Goal: Transaction & Acquisition: Purchase product/service

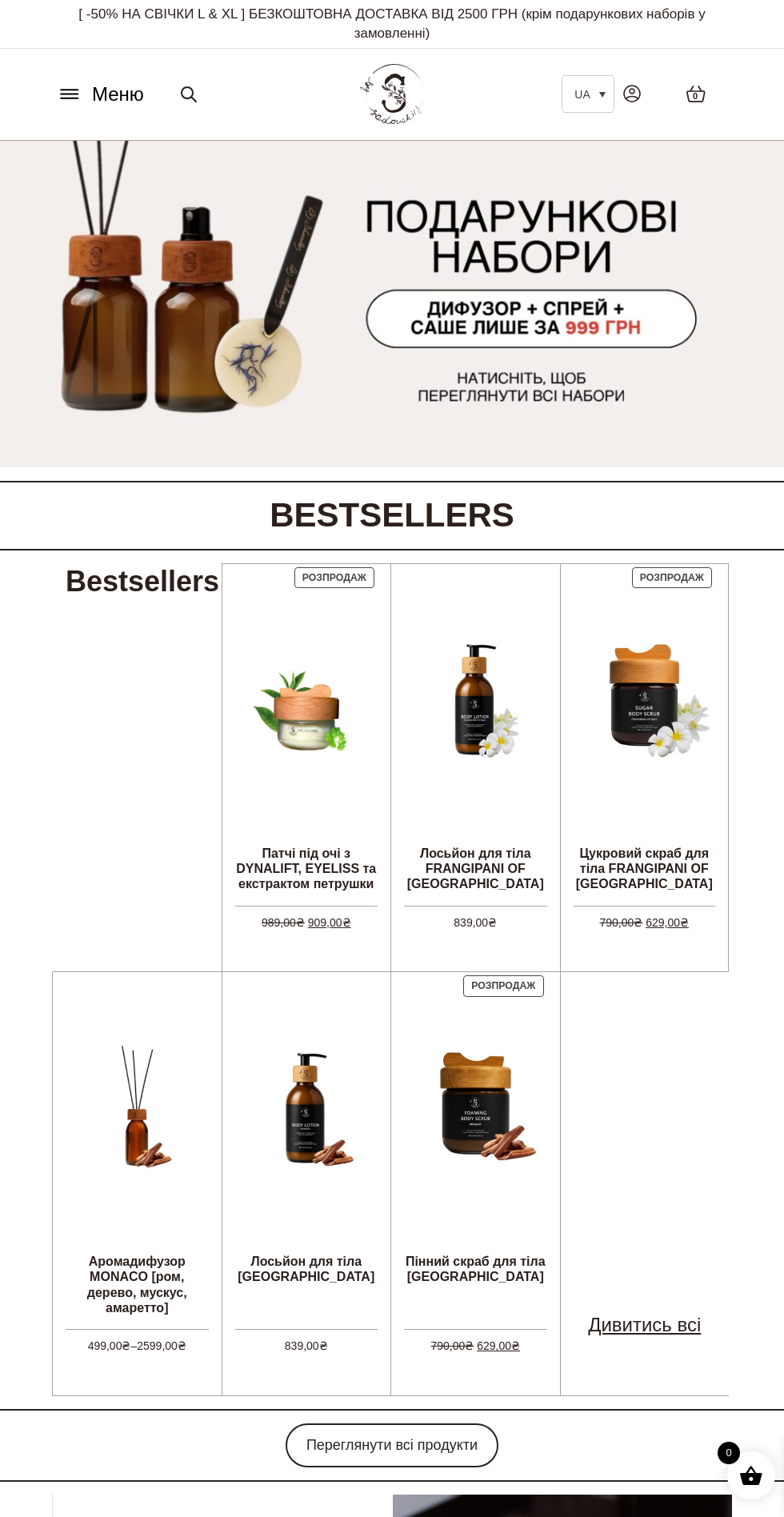
click at [70, 90] on icon at bounding box center [69, 90] width 17 height 0
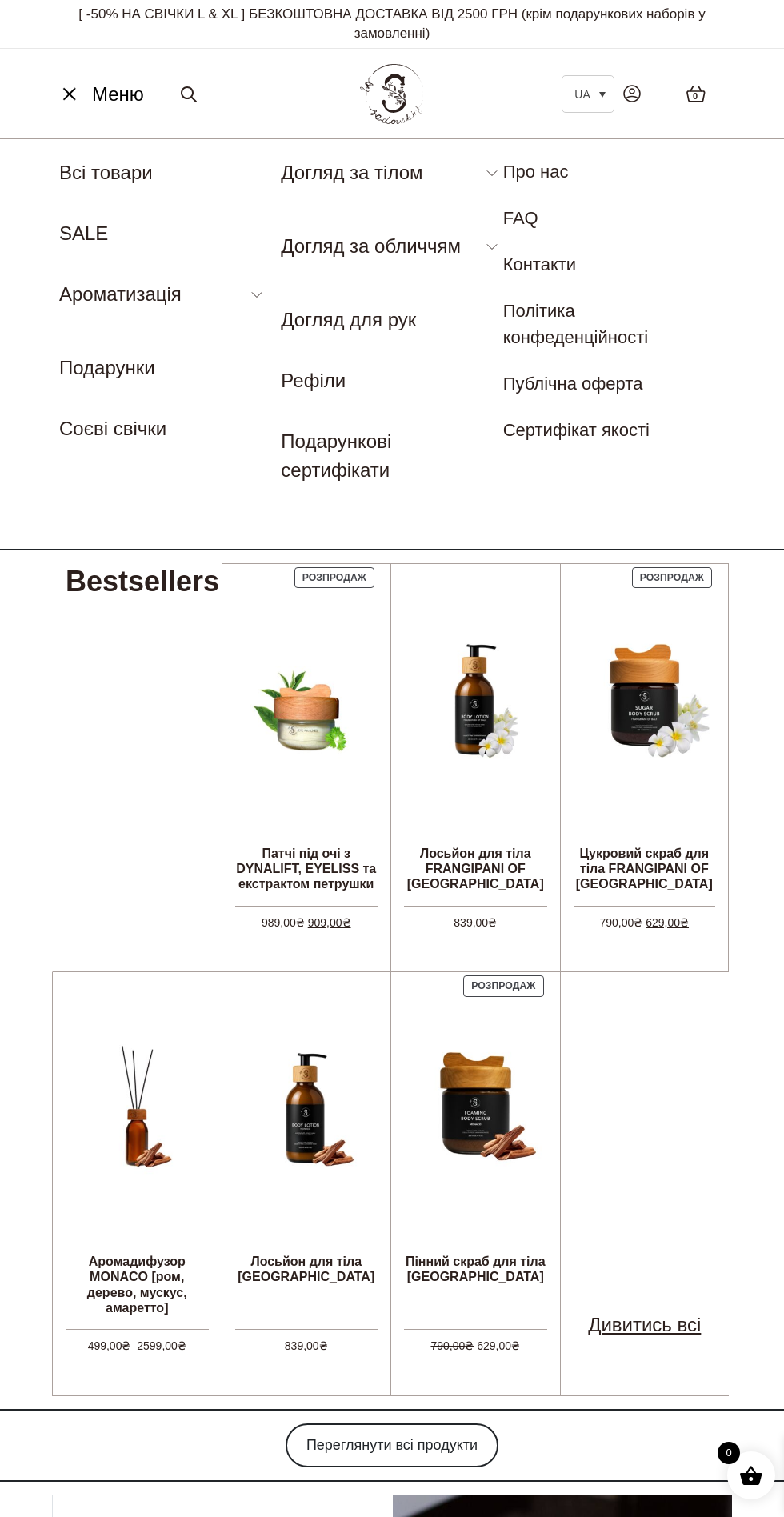
click at [76, 233] on link "SALE" at bounding box center [84, 233] width 49 height 22
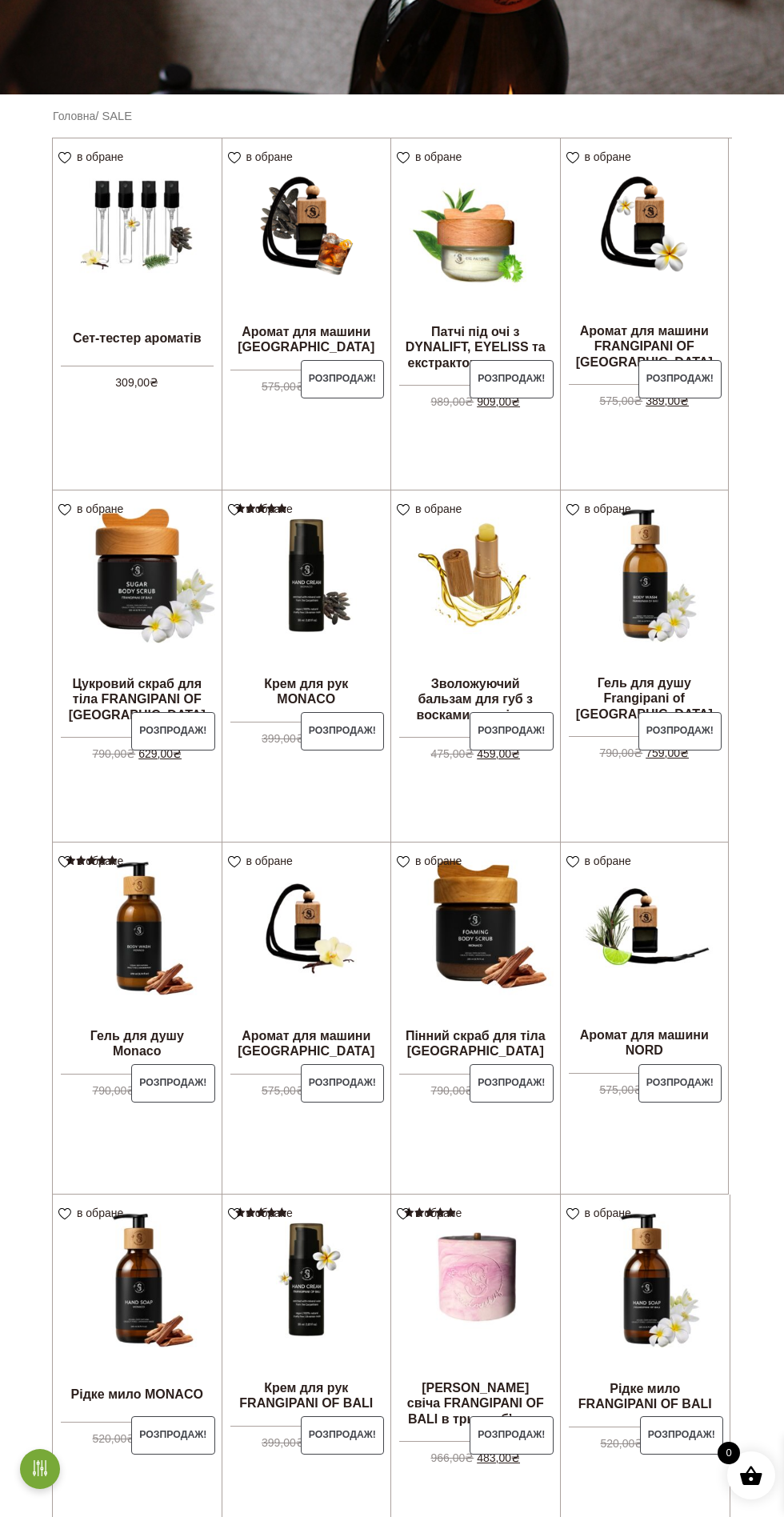
scroll to position [358, 0]
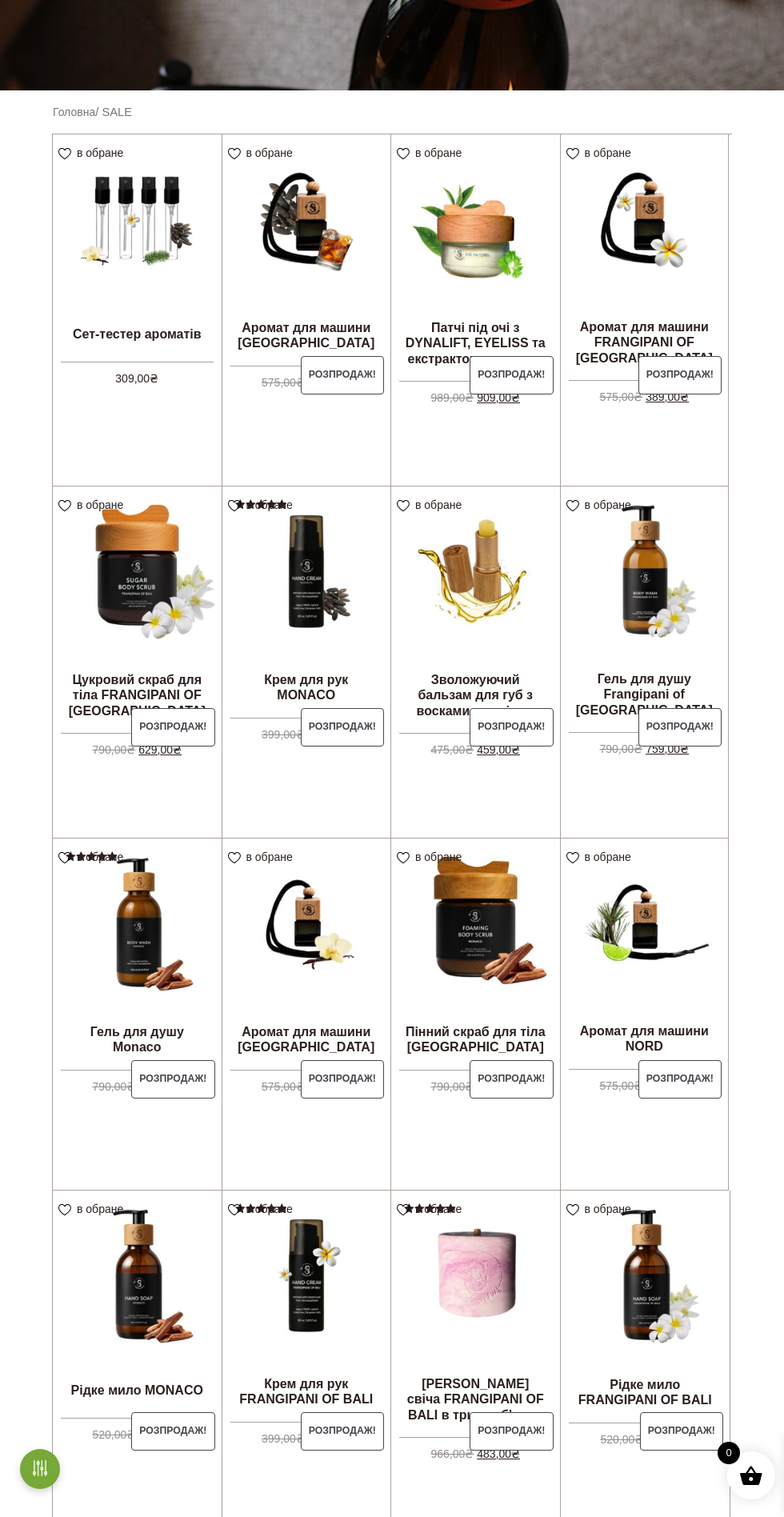
click at [476, 262] on img at bounding box center [475, 218] width 169 height 169
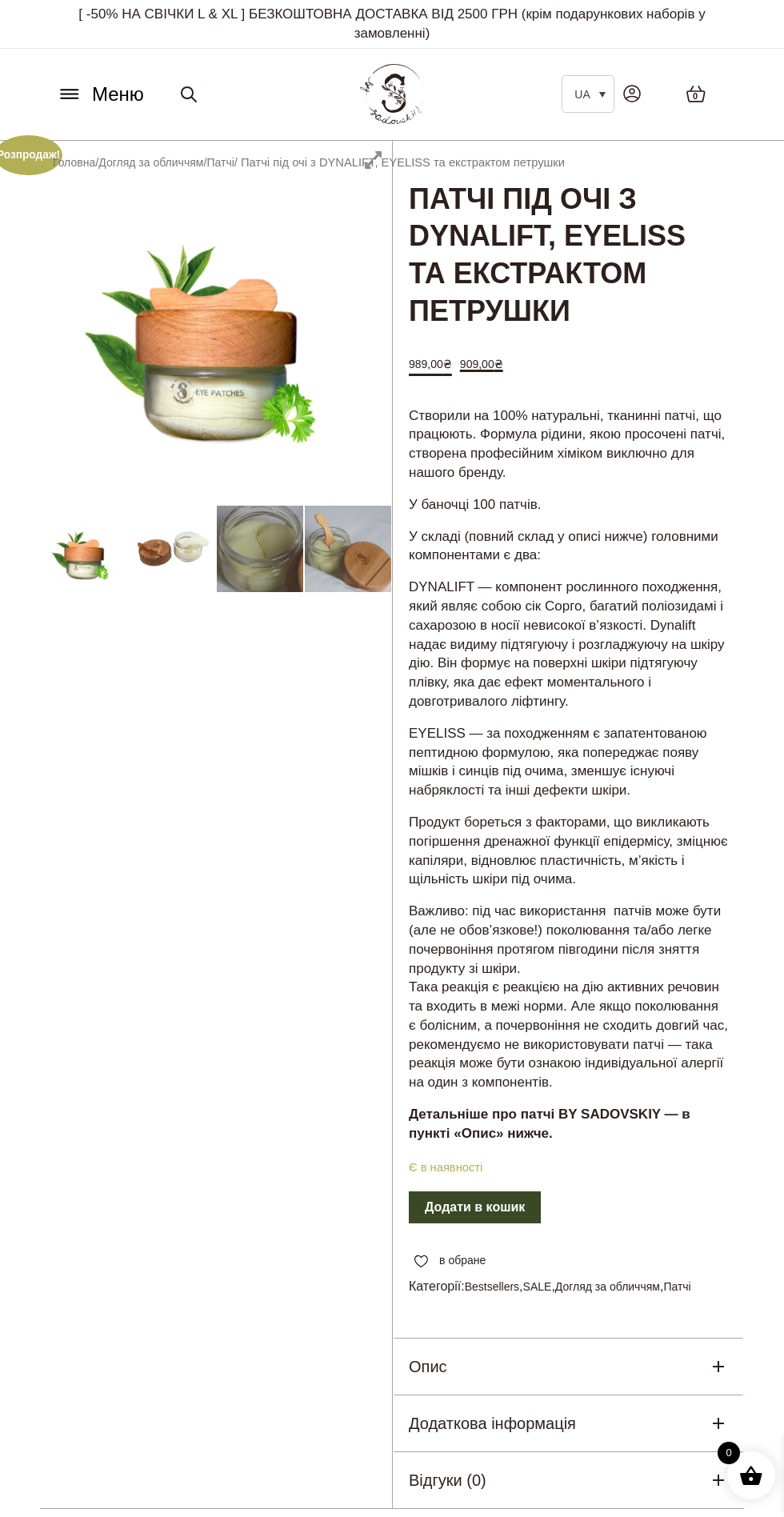
click at [165, 576] on div at bounding box center [215, 825] width 352 height 1369
click at [269, 549] on div at bounding box center [215, 825] width 352 height 1369
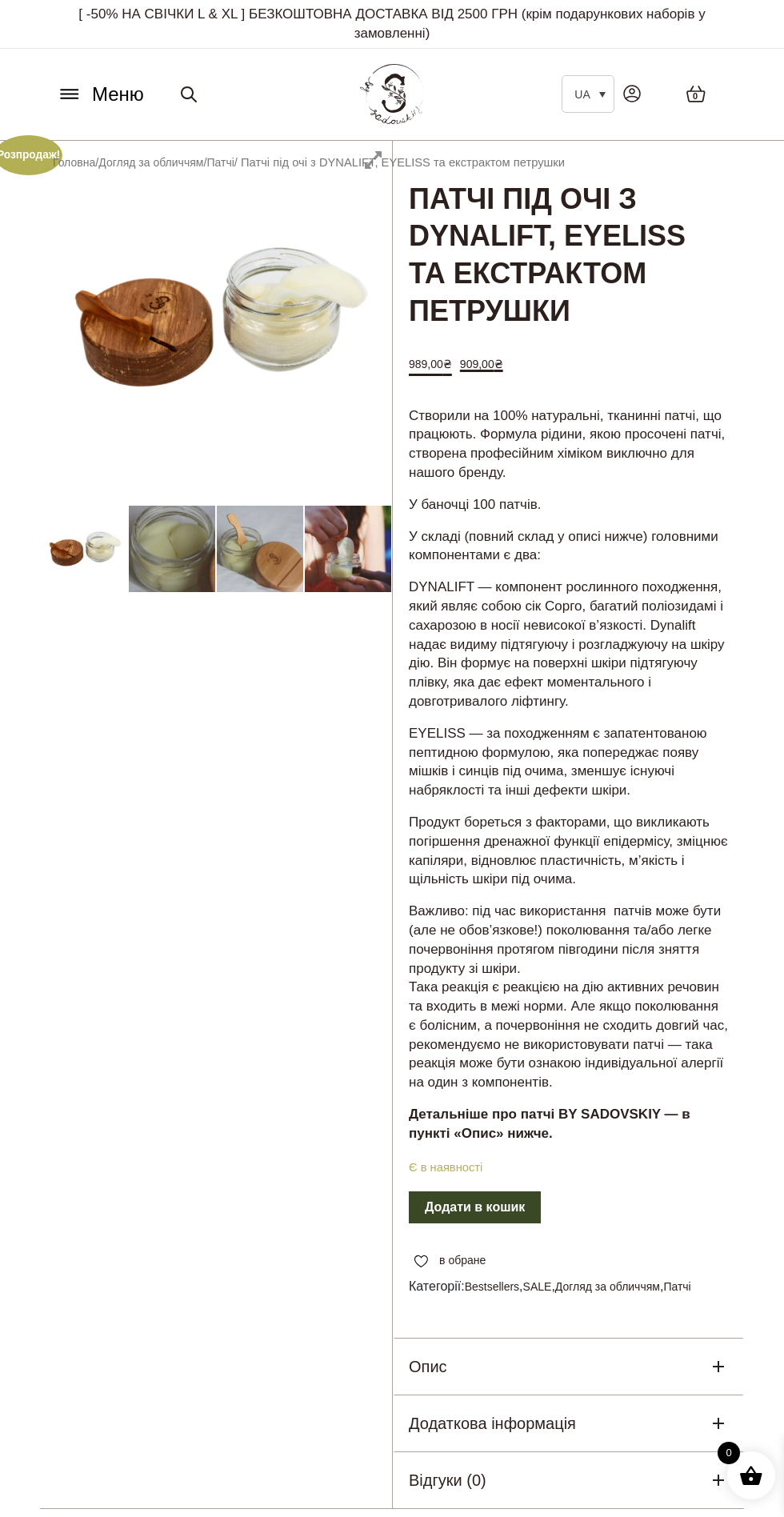
click at [287, 557] on div at bounding box center [215, 825] width 352 height 1369
click at [273, 554] on div at bounding box center [215, 825] width 352 height 1369
click at [365, 537] on div at bounding box center [215, 825] width 352 height 1369
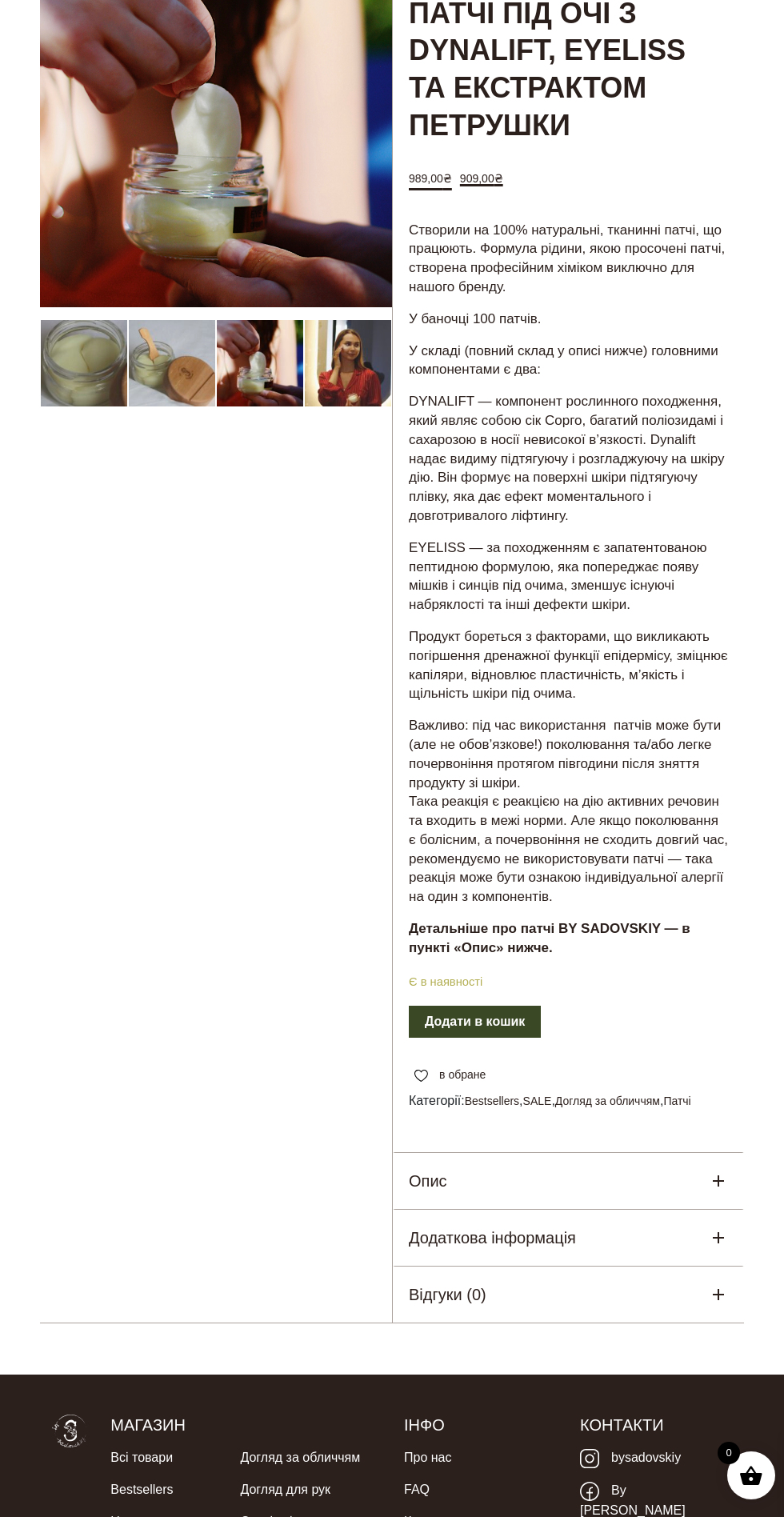
scroll to position [186, 0]
click at [726, 1182] on icon at bounding box center [719, 1181] width 19 height 19
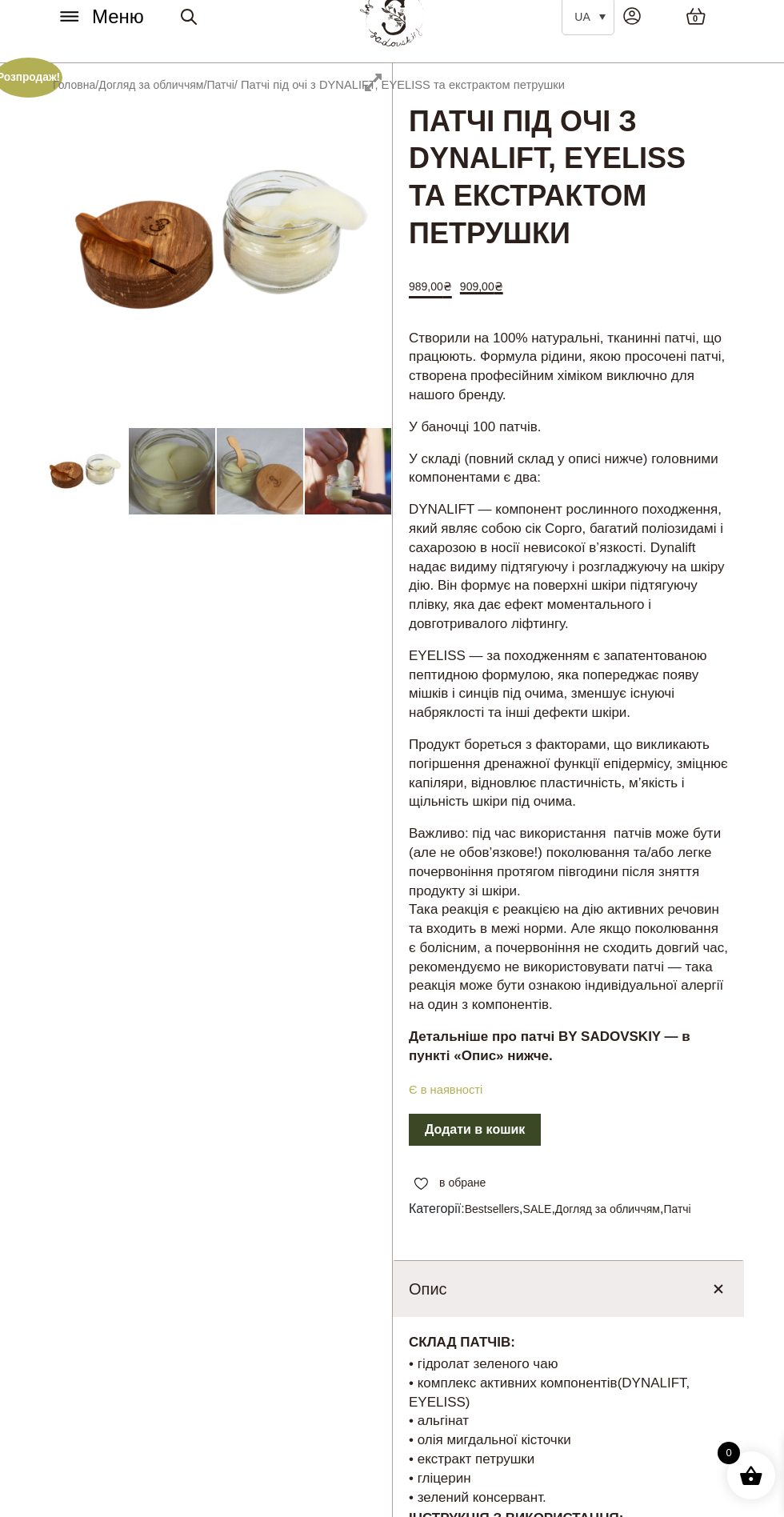
scroll to position [0, 0]
